Goal: Information Seeking & Learning: Learn about a topic

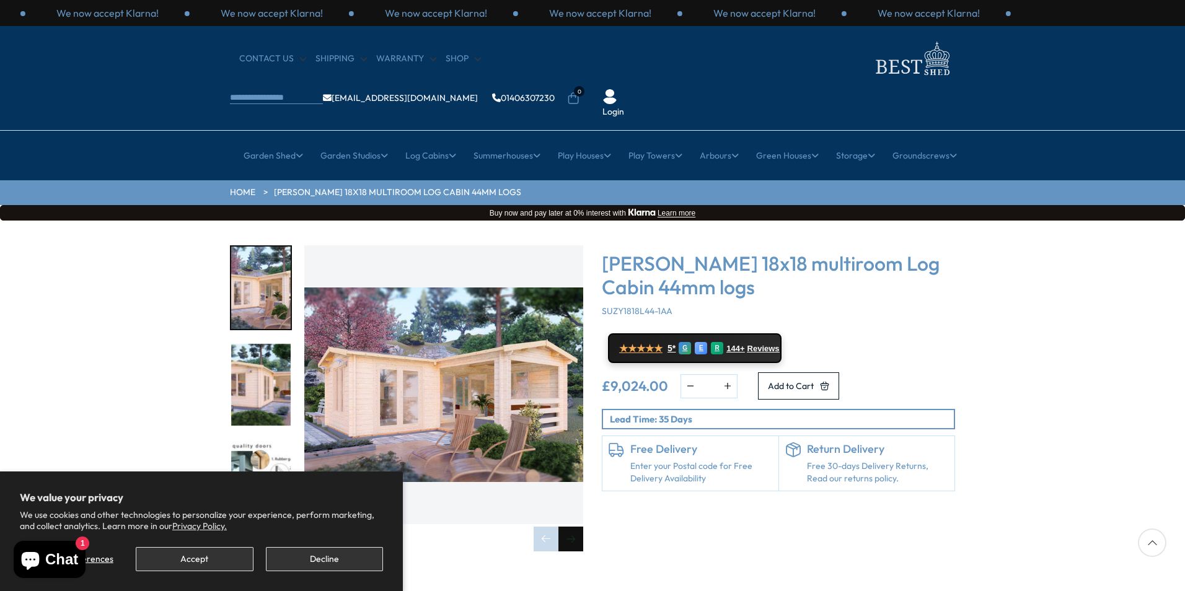
click at [577, 527] on div "Next slide" at bounding box center [571, 539] width 25 height 25
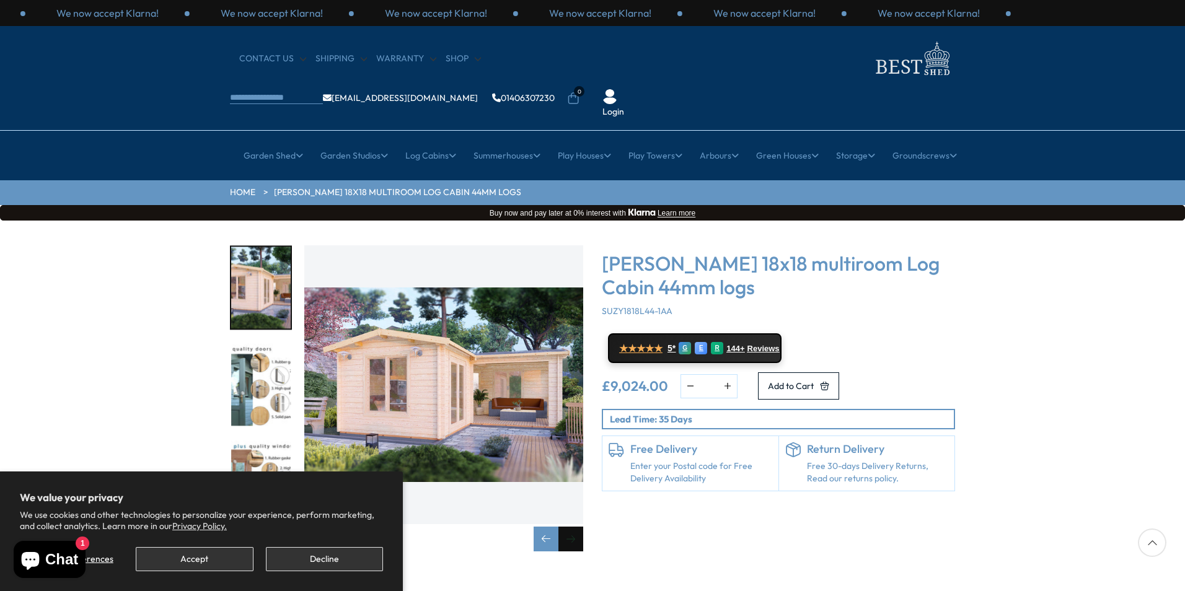
click at [577, 527] on div "Next slide" at bounding box center [571, 539] width 25 height 25
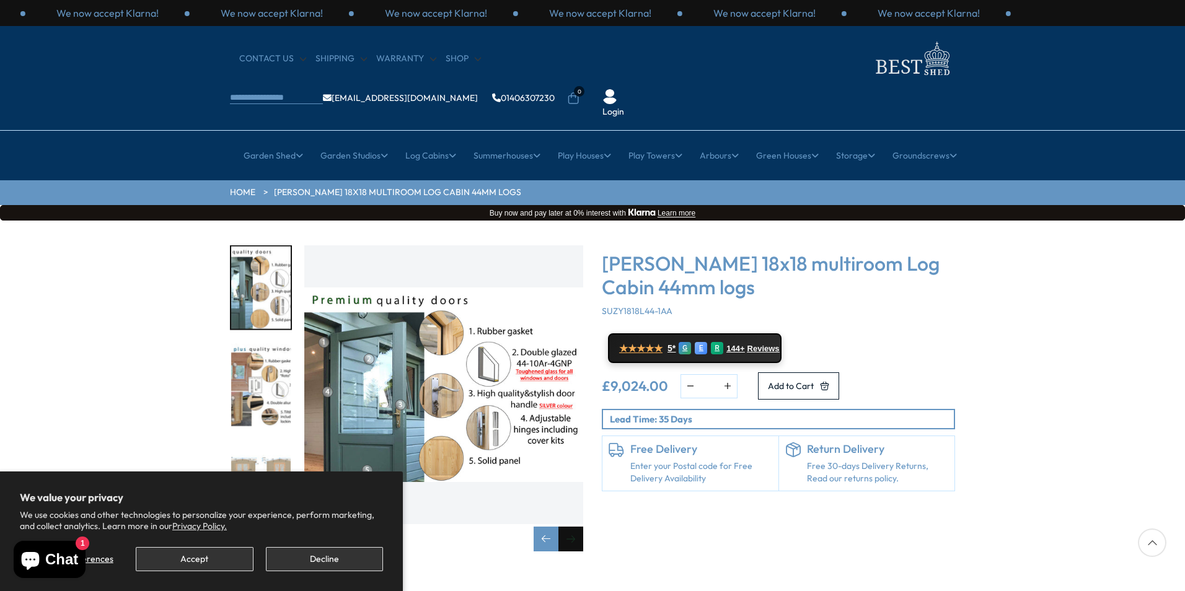
click at [577, 527] on div "Next slide" at bounding box center [571, 539] width 25 height 25
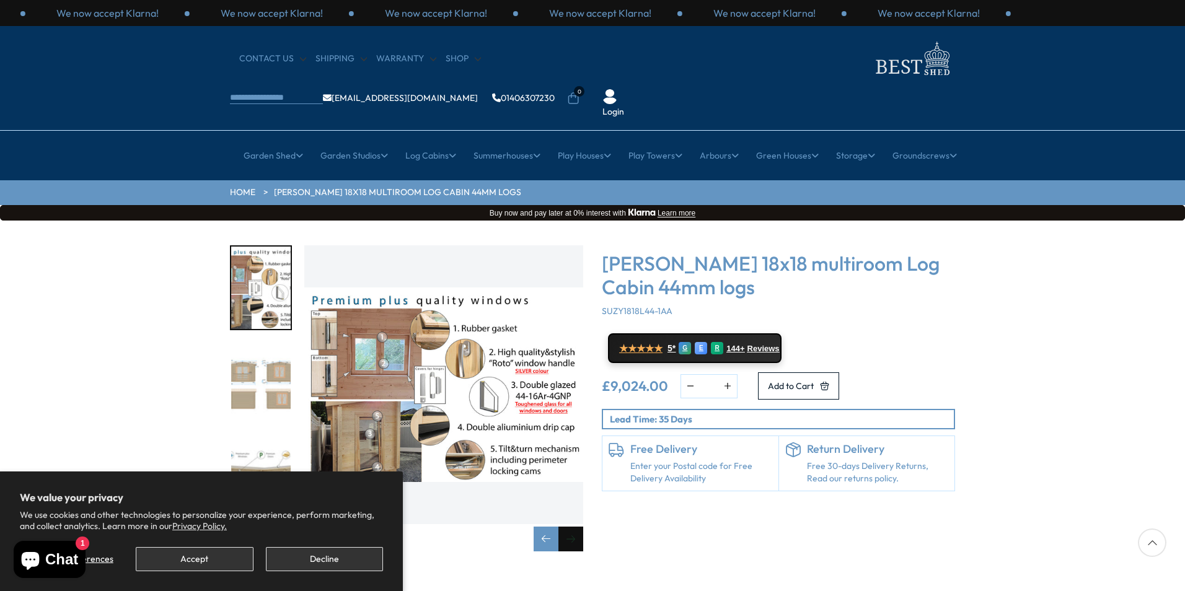
click at [577, 527] on div "Next slide" at bounding box center [571, 539] width 25 height 25
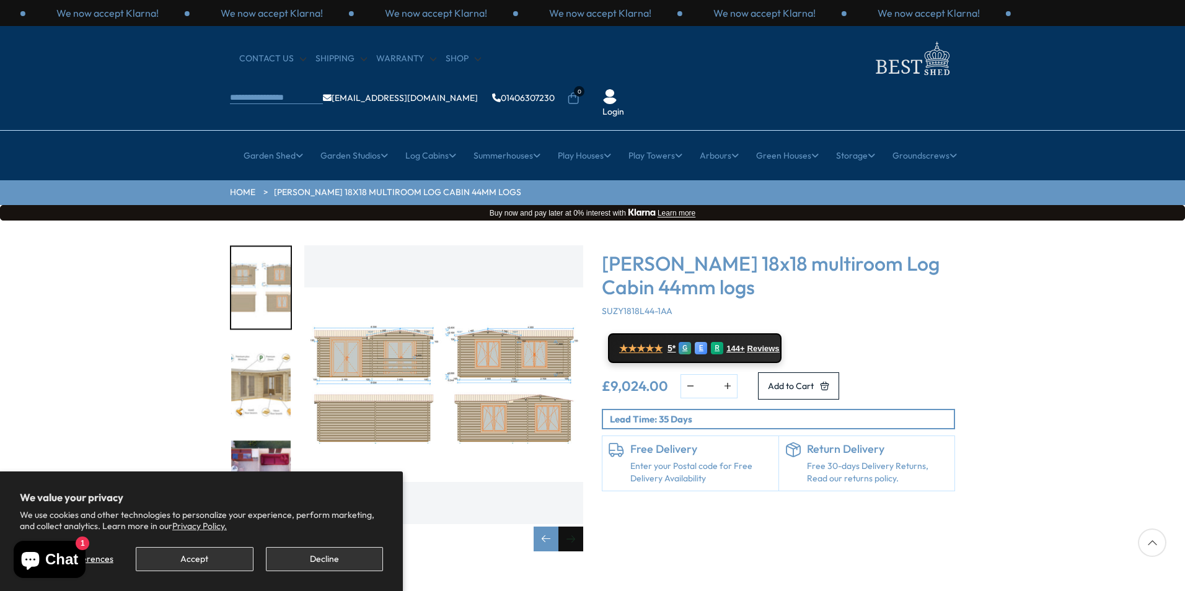
click at [577, 527] on div "Next slide" at bounding box center [571, 539] width 25 height 25
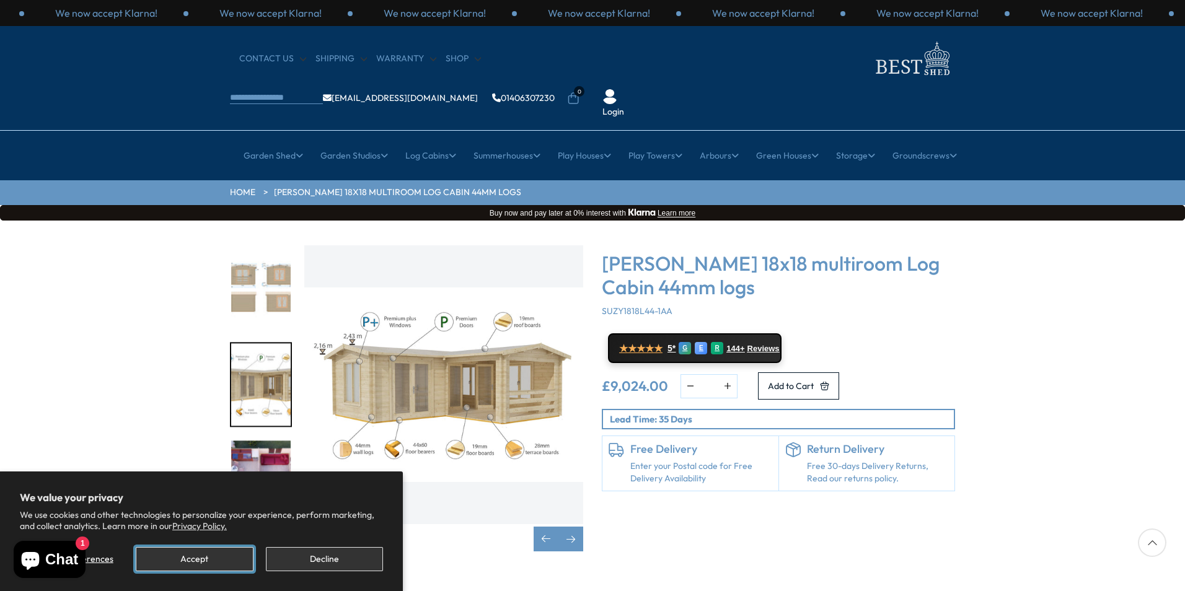
click at [197, 559] on button "Accept" at bounding box center [194, 559] width 117 height 24
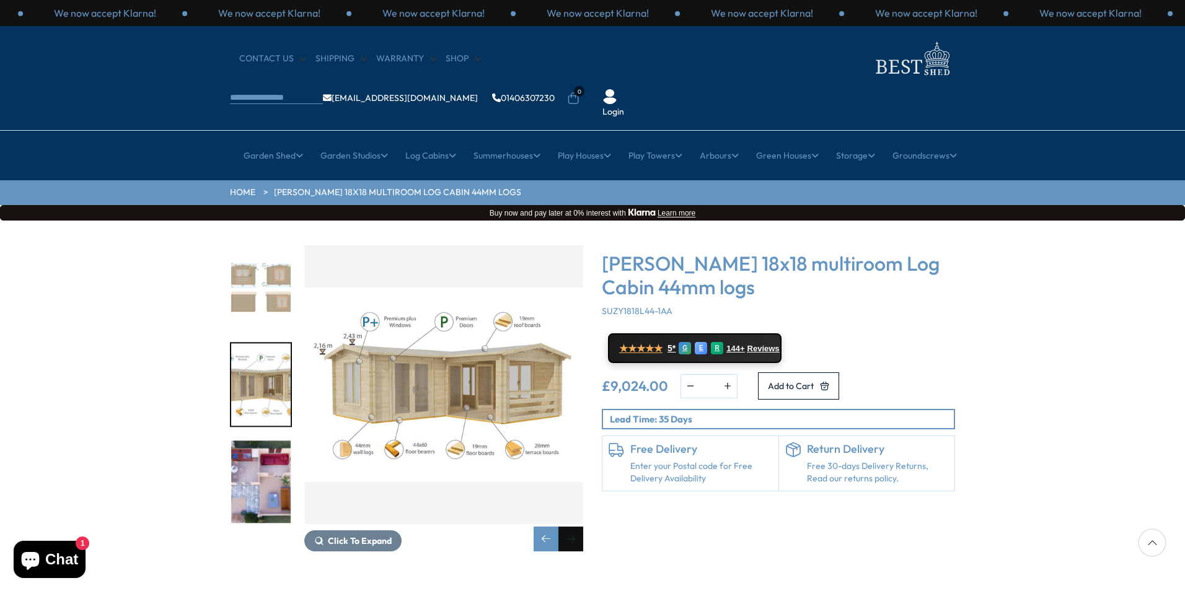
click at [567, 527] on div "Next slide" at bounding box center [571, 539] width 25 height 25
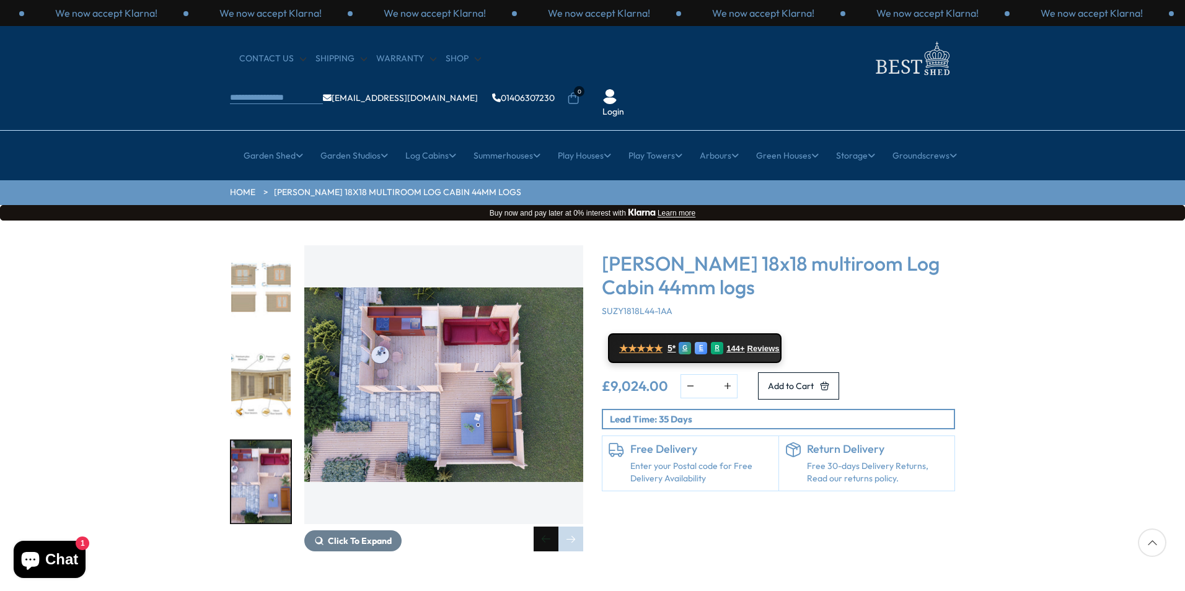
click at [545, 527] on div "Previous slide" at bounding box center [546, 539] width 25 height 25
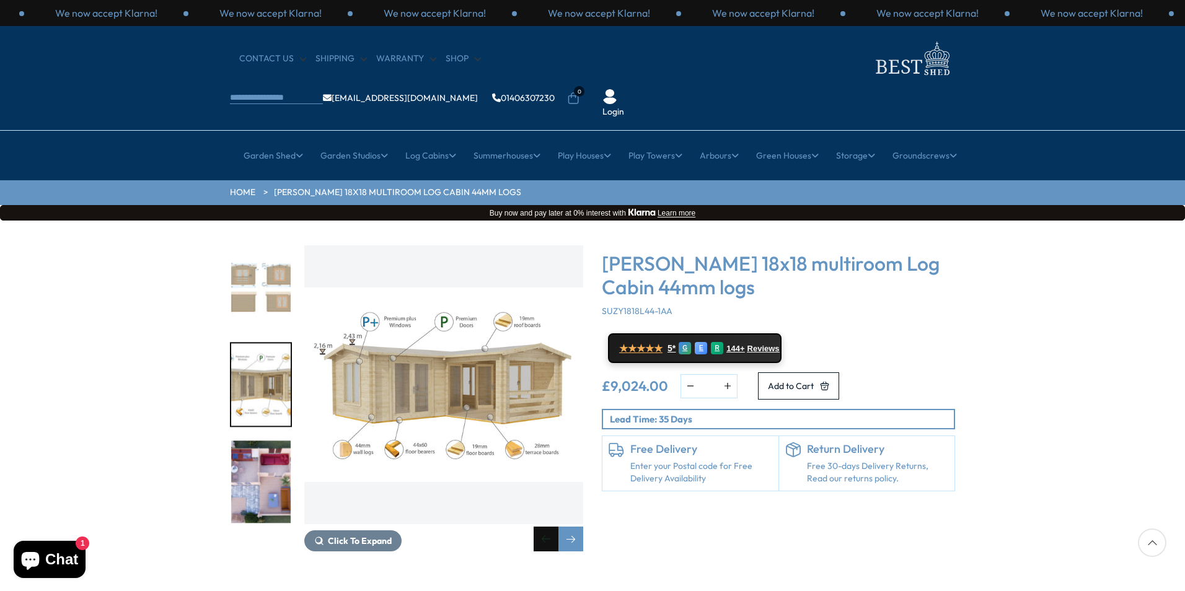
click at [545, 527] on div "Previous slide" at bounding box center [546, 539] width 25 height 25
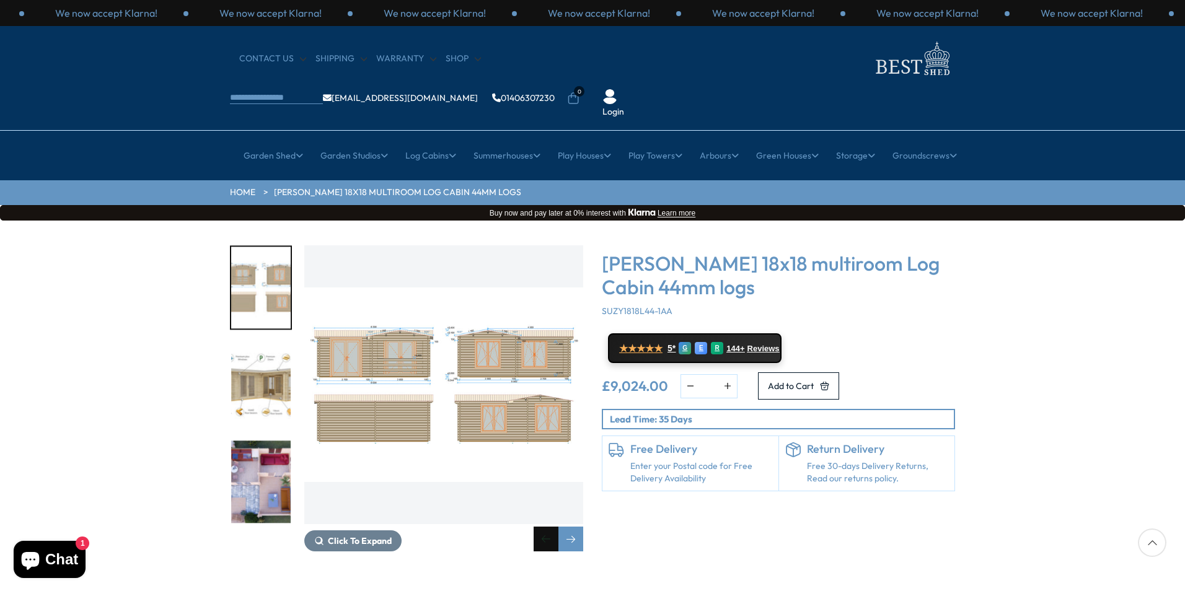
click at [545, 527] on div "Previous slide" at bounding box center [546, 539] width 25 height 25
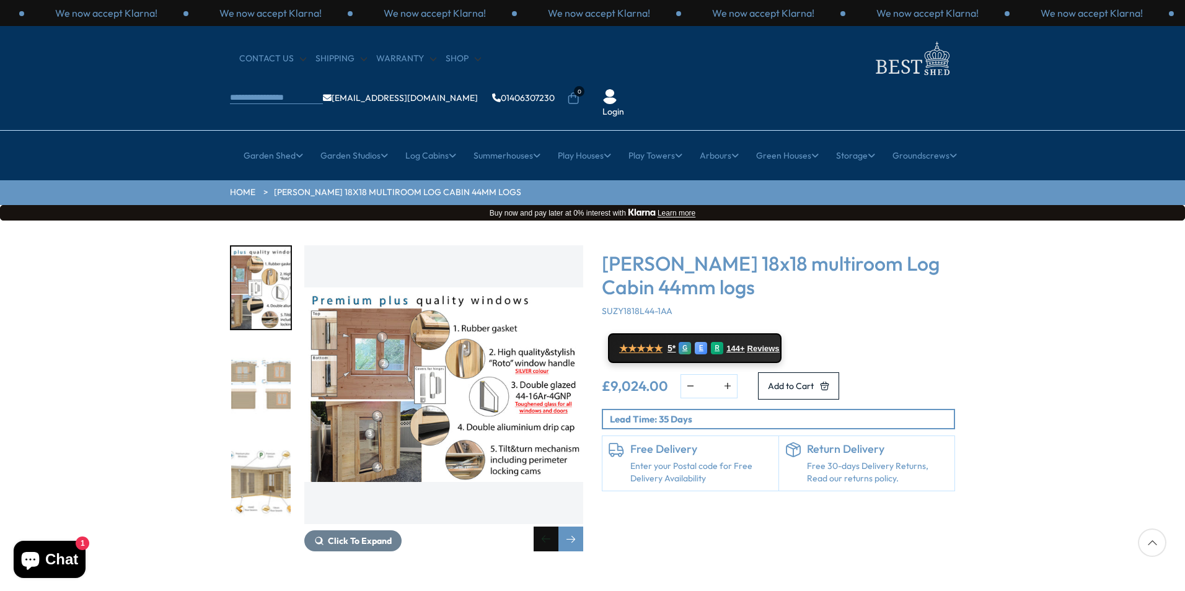
click at [545, 527] on div "Previous slide" at bounding box center [546, 539] width 25 height 25
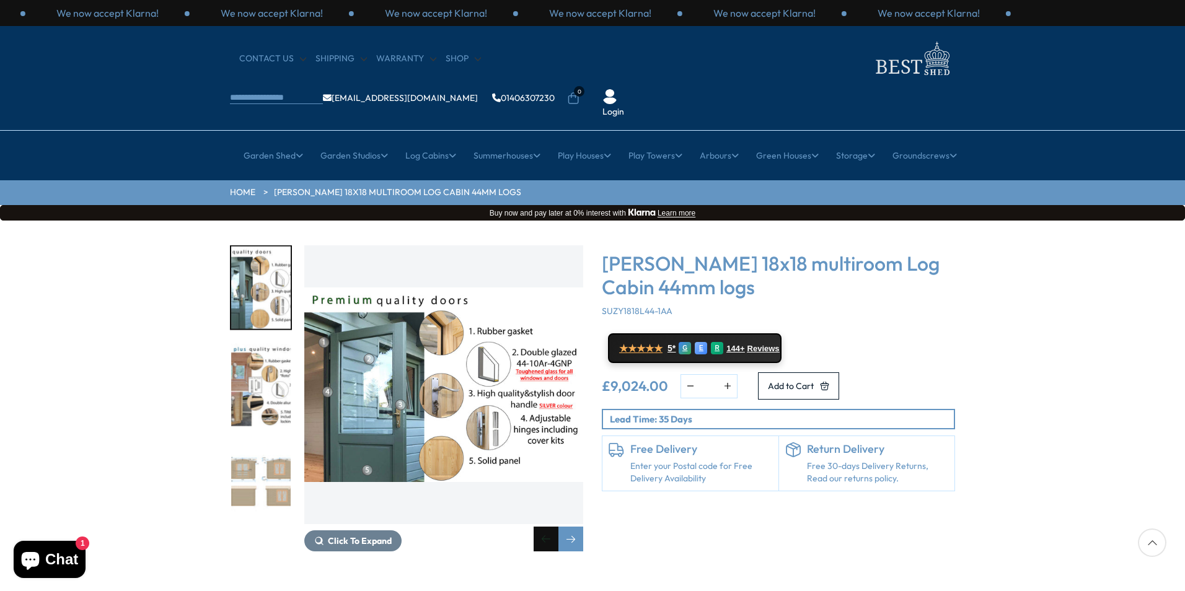
click at [545, 527] on div "Previous slide" at bounding box center [546, 539] width 25 height 25
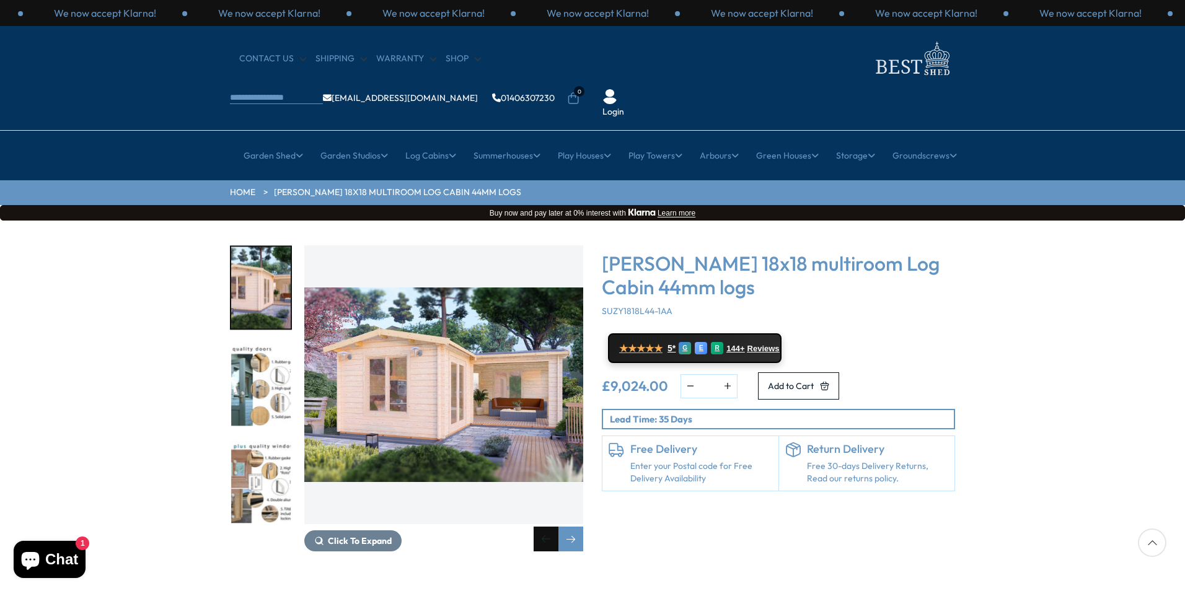
click at [545, 527] on div "Previous slide" at bounding box center [546, 539] width 25 height 25
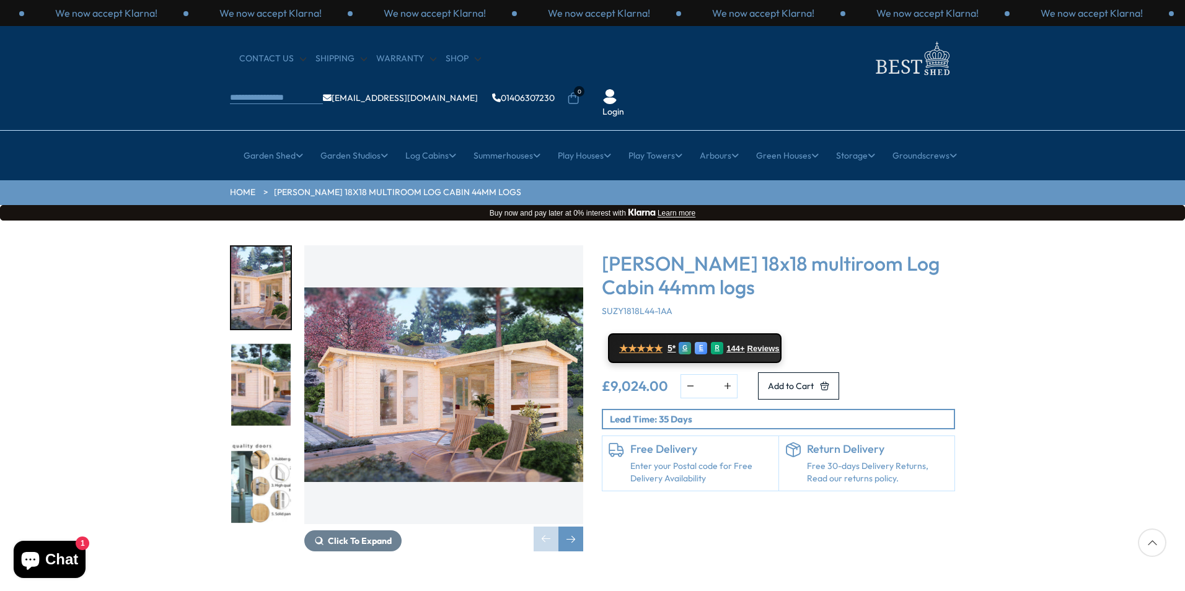
drag, startPoint x: 589, startPoint y: 566, endPoint x: 556, endPoint y: 570, distance: 33.1
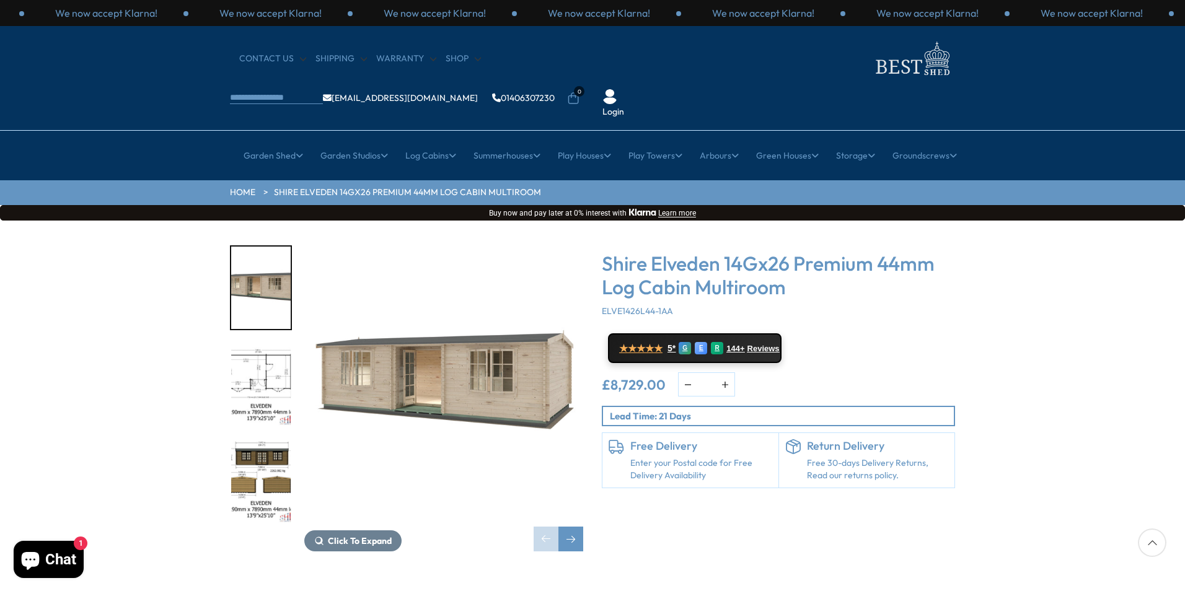
click at [419, 358] on img "1 / 10" at bounding box center [443, 384] width 279 height 279
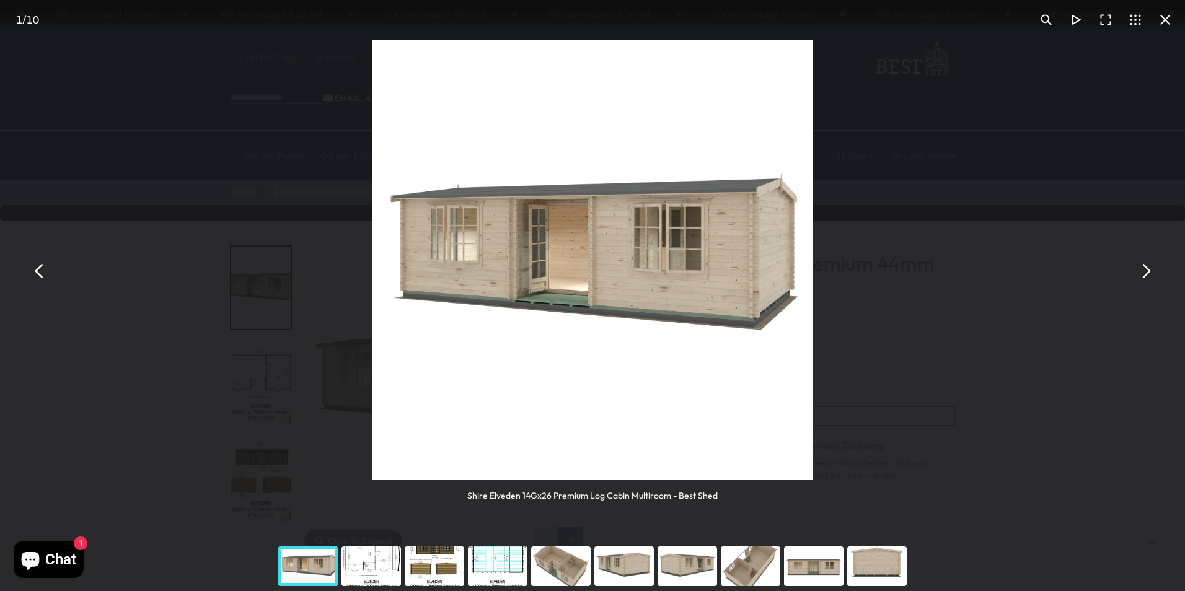
click at [372, 562] on div "You can close this modal content with the ESC key" at bounding box center [371, 567] width 63 height 50
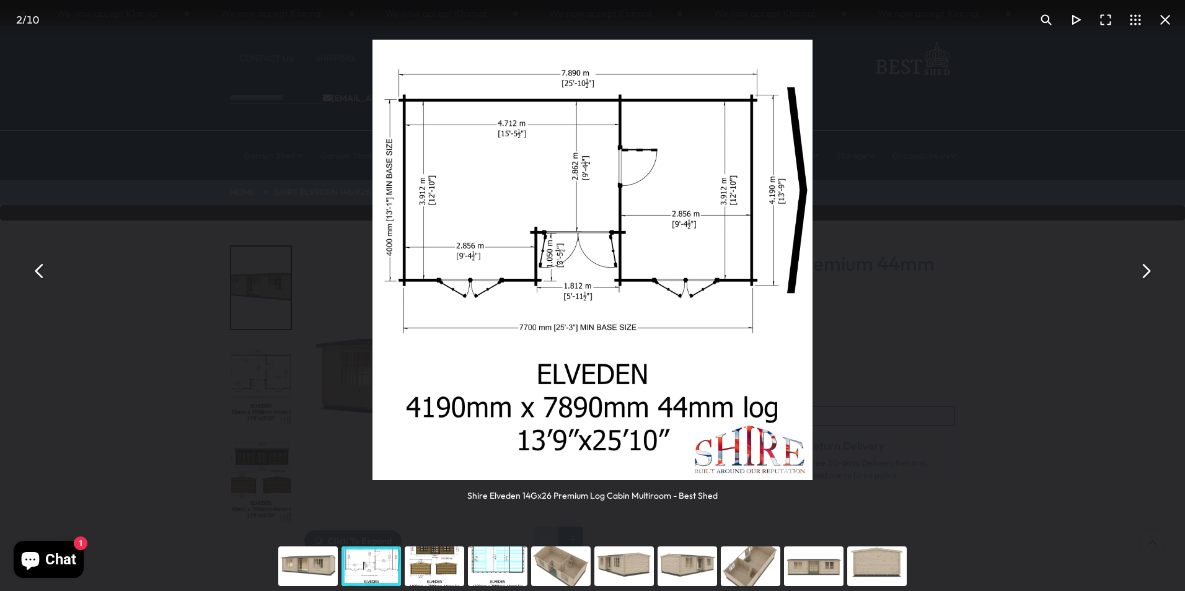
click at [420, 557] on div "You can close this modal content with the ESC key" at bounding box center [434, 567] width 63 height 50
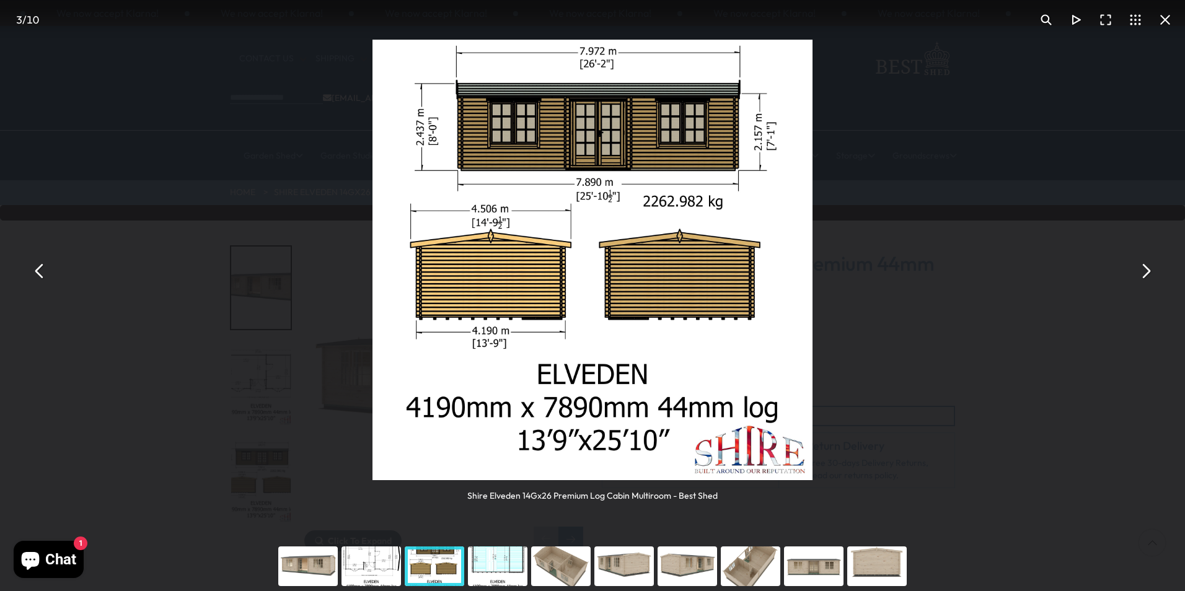
click at [490, 573] on div "You can close this modal content with the ESC key" at bounding box center [497, 567] width 63 height 50
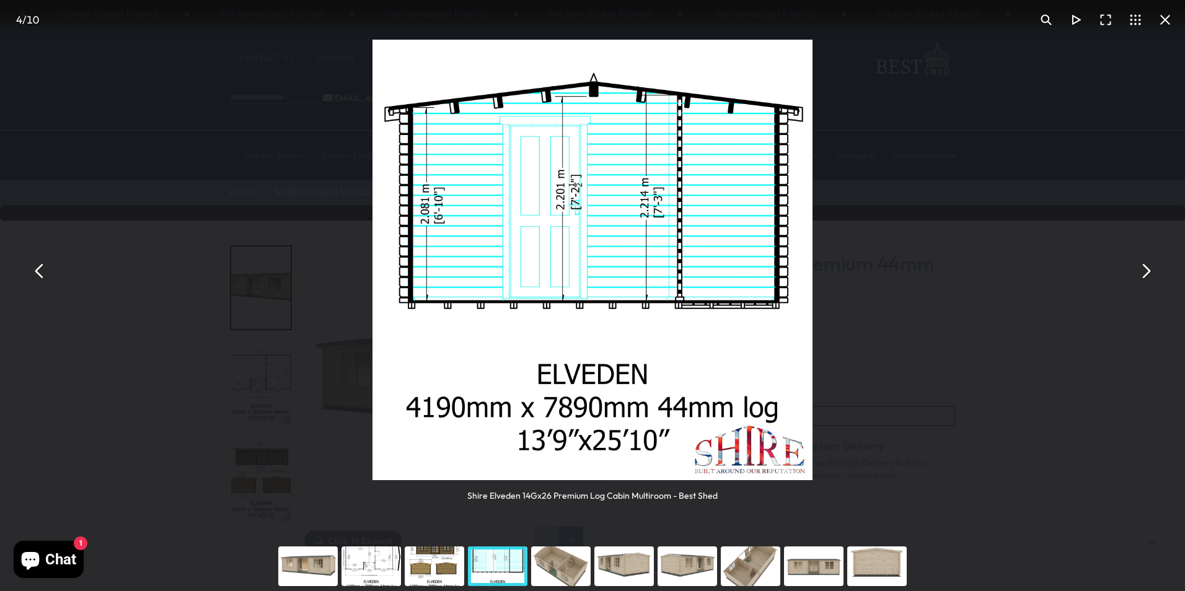
click at [534, 568] on div "You can close this modal content with the ESC key" at bounding box center [560, 567] width 63 height 50
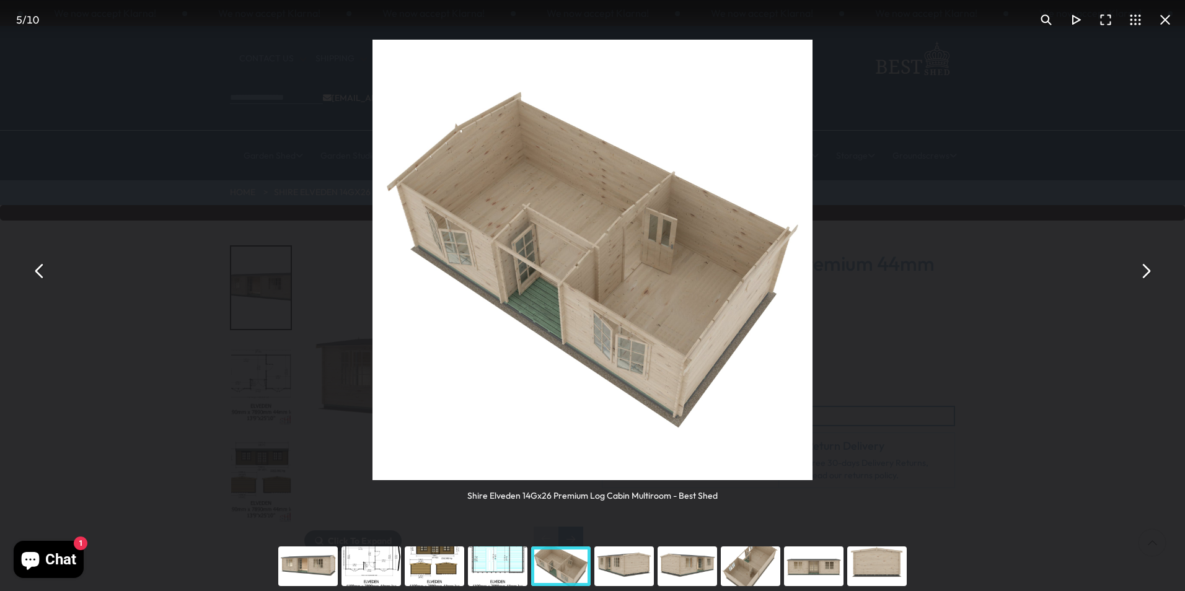
click at [606, 567] on div "You can close this modal content with the ESC key" at bounding box center [624, 567] width 63 height 50
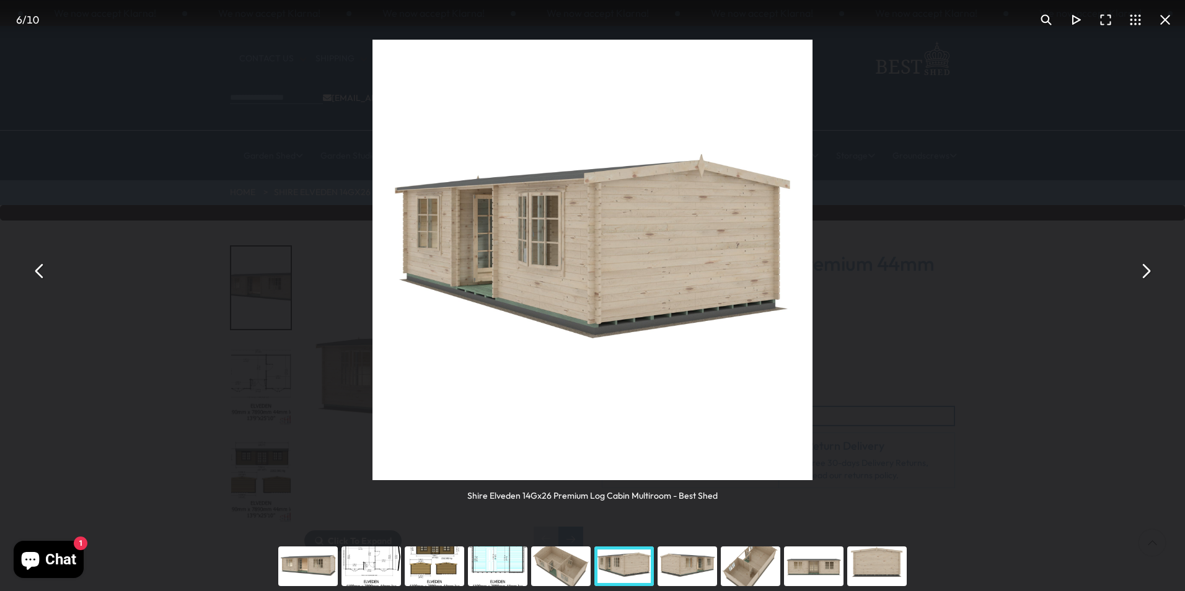
click at [658, 567] on div "You can close this modal content with the ESC key" at bounding box center [687, 567] width 63 height 50
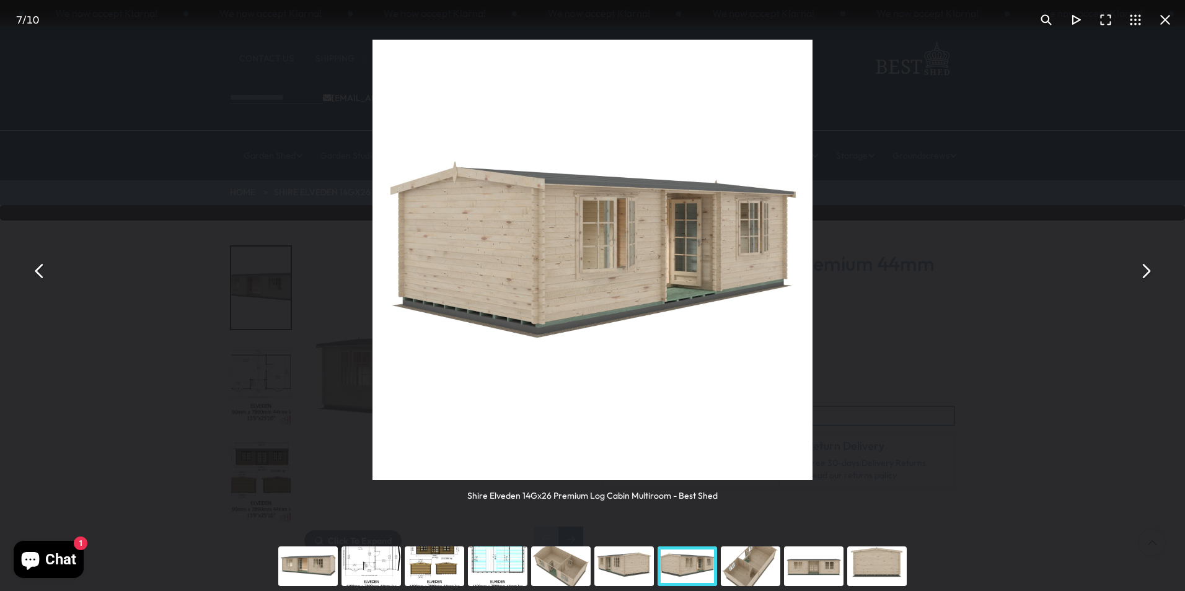
click at [687, 572] on div "You can close this modal content with the ESC key" at bounding box center [687, 567] width 63 height 50
click at [736, 572] on div "You can close this modal content with the ESC key" at bounding box center [750, 567] width 63 height 50
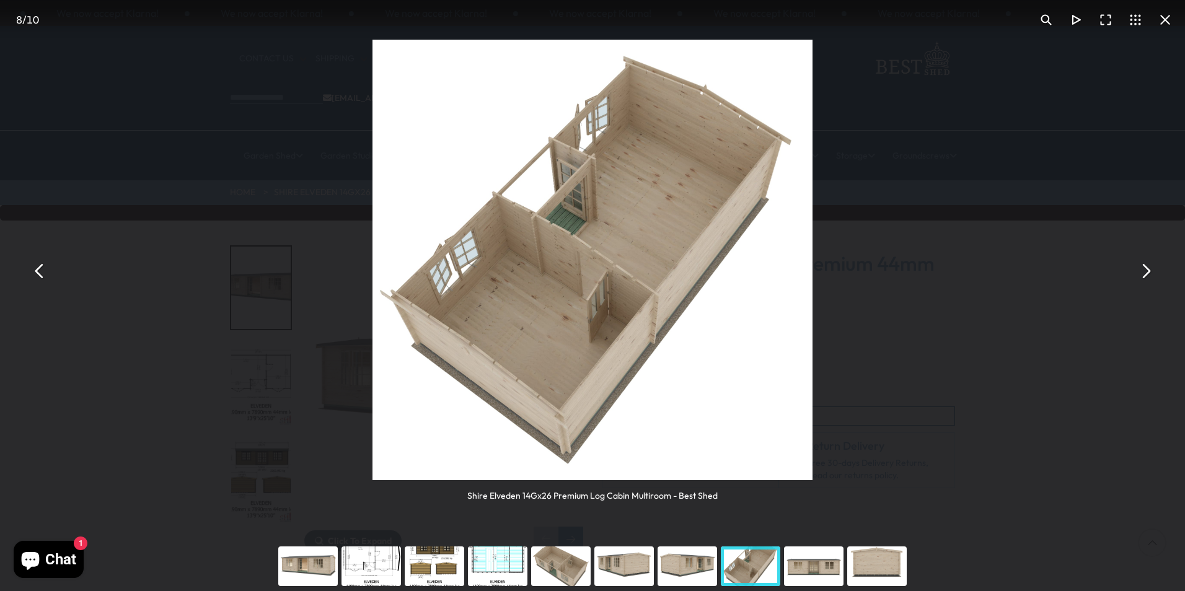
click at [803, 570] on div "You can close this modal content with the ESC key" at bounding box center [813, 567] width 63 height 50
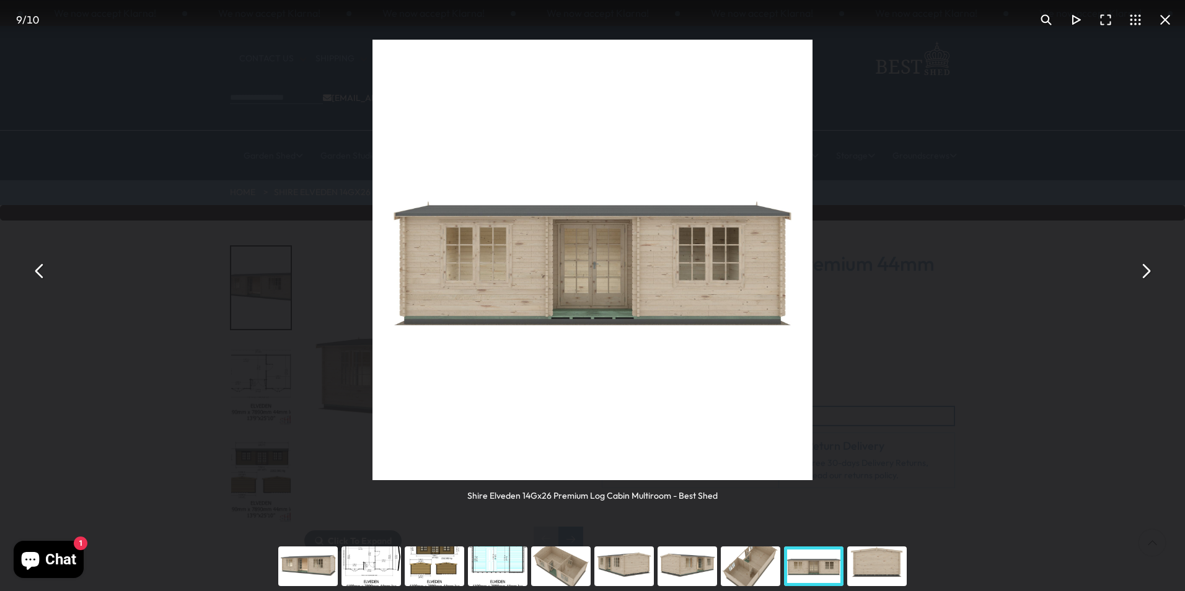
click at [869, 562] on div "You can close this modal content with the ESC key" at bounding box center [877, 567] width 63 height 50
